Goal: Task Accomplishment & Management: Complete application form

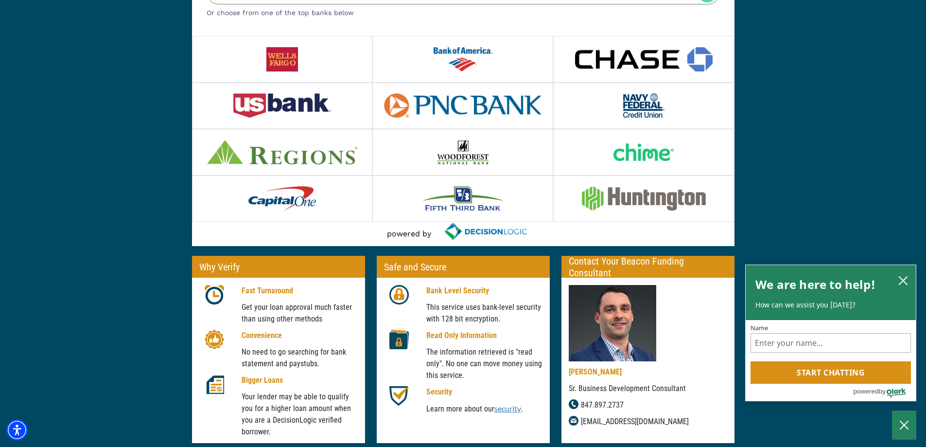
scroll to position [151, 0]
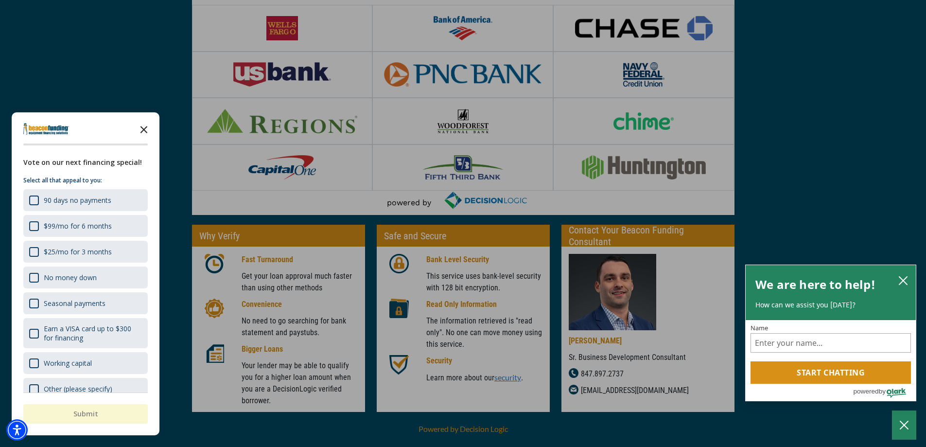
click at [143, 132] on icon "Close the survey" at bounding box center [143, 128] width 19 height 19
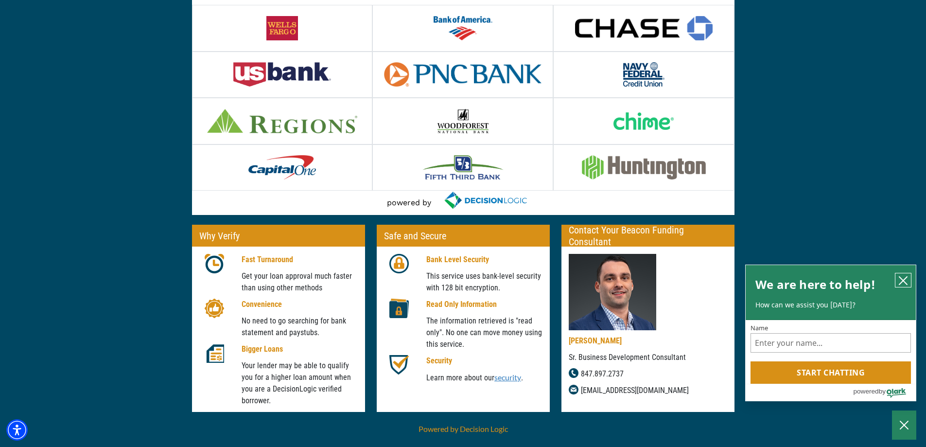
click at [904, 280] on icon "close chatbox" at bounding box center [903, 281] width 8 height 8
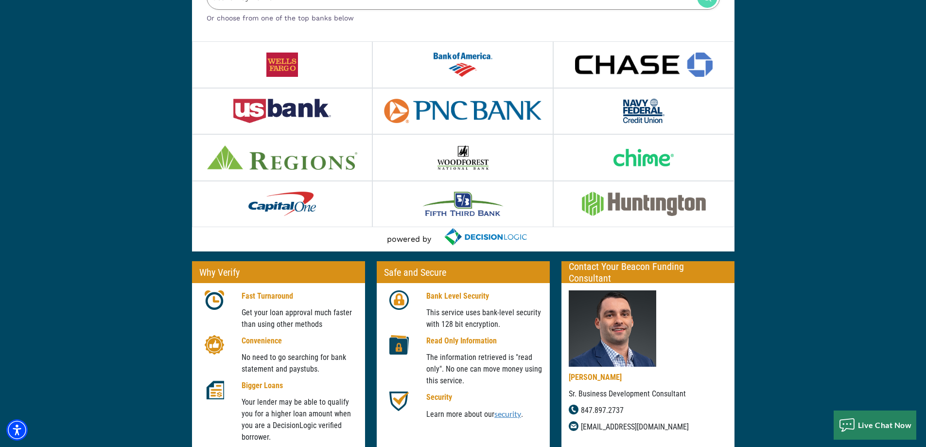
scroll to position [0, 0]
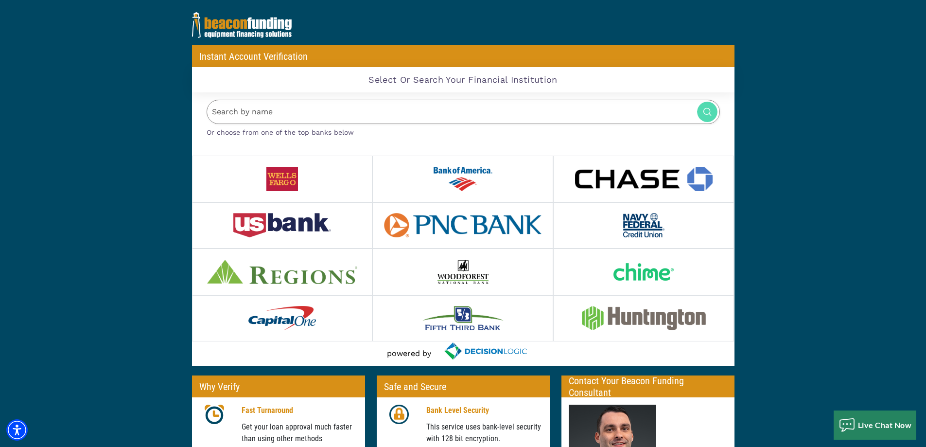
click at [393, 114] on input "Search by name" at bounding box center [463, 112] width 513 height 25
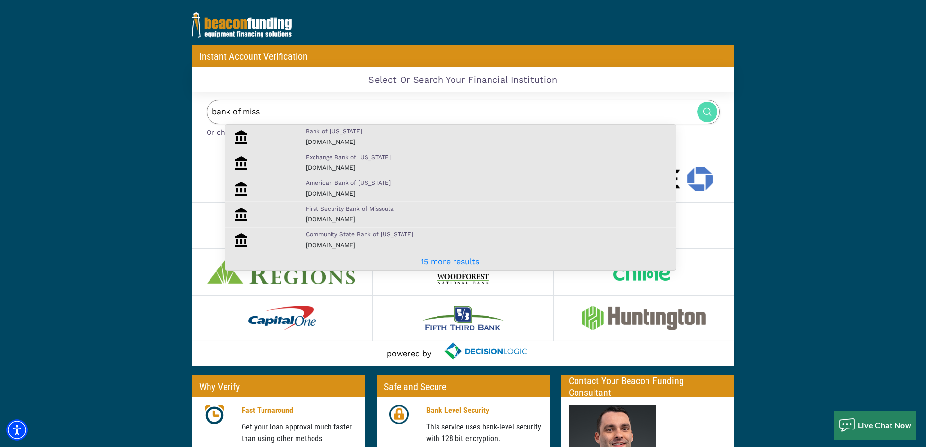
type input "bank of miss"
click at [386, 139] on div "Bank of [US_STATE] [DOMAIN_NAME]" at bounding box center [488, 137] width 380 height 20
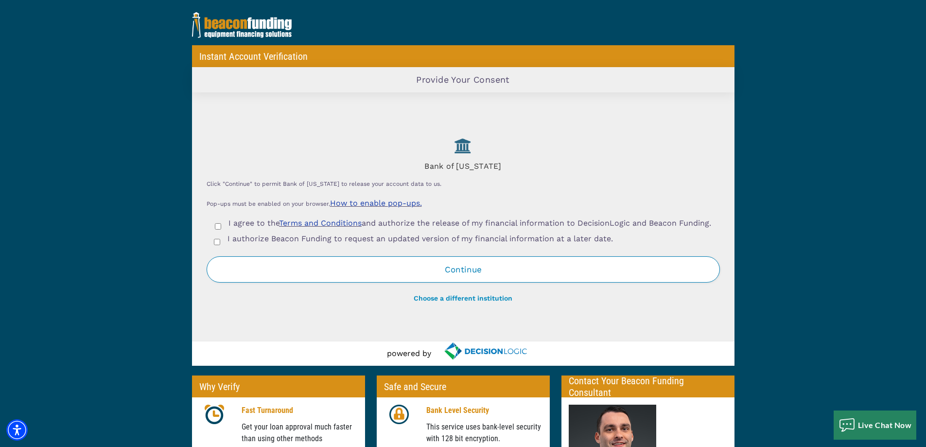
click at [218, 227] on input "I agree to the Terms and Conditions and authorize the release of my financial i…" at bounding box center [218, 226] width 6 height 6
checkbox input "true"
click at [215, 245] on input "I authorize Beacon Funding to request an updated version of my financial inform…" at bounding box center [217, 242] width 6 height 6
checkbox input "true"
click at [306, 270] on button "Continue" at bounding box center [463, 269] width 513 height 26
